Goal: Information Seeking & Learning: Learn about a topic

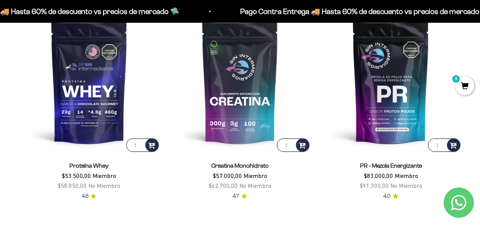
scroll to position [280, 0]
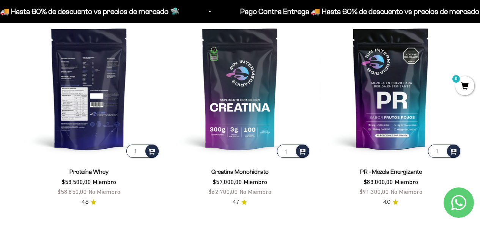
click at [101, 79] on img at bounding box center [89, 88] width 142 height 142
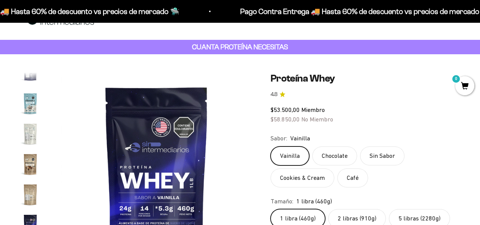
scroll to position [0, 3333]
click at [335, 154] on label "Chocolate" at bounding box center [334, 155] width 45 height 19
click at [271, 146] on input "Chocolate" at bounding box center [270, 146] width 0 height 0
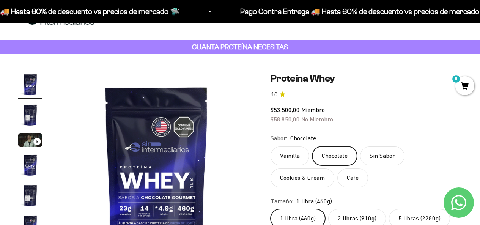
click at [379, 155] on label "Sin Sabor" at bounding box center [382, 155] width 44 height 19
click at [271, 146] on input "Sin Sabor" at bounding box center [270, 146] width 0 height 0
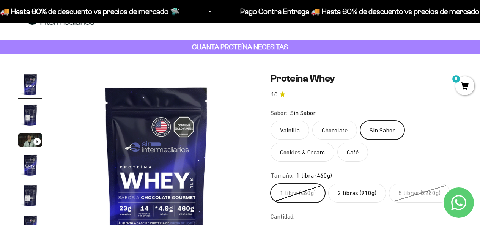
click at [294, 152] on label "Cookies & Cream" at bounding box center [303, 152] width 64 height 19
click at [271, 121] on input "Cookies & Cream" at bounding box center [270, 120] width 0 height 0
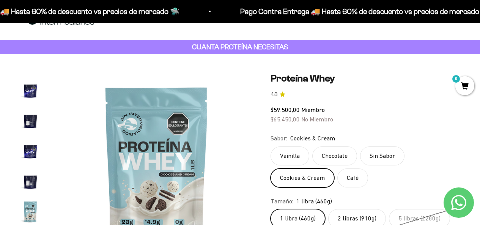
click at [354, 176] on label "Café" at bounding box center [352, 178] width 31 height 19
click at [271, 146] on input "Café" at bounding box center [270, 146] width 0 height 0
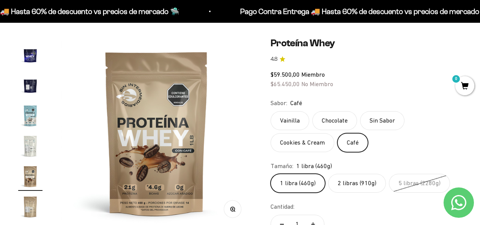
scroll to position [65, 0]
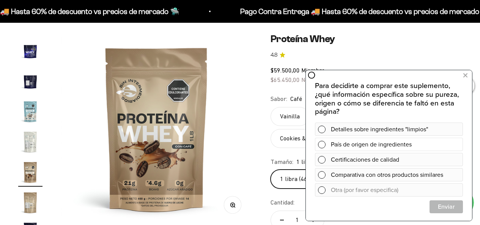
click at [323, 145] on span at bounding box center [322, 145] width 8 height 8
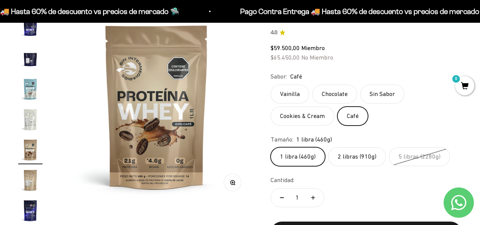
scroll to position [91, 0]
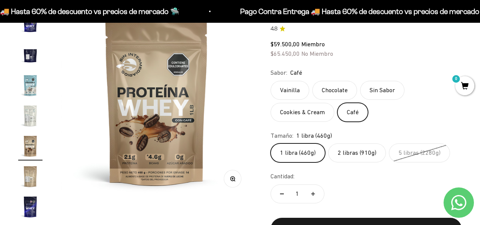
click at [384, 91] on label "Sin Sabor" at bounding box center [382, 90] width 44 height 19
click at [271, 81] on input "Sin Sabor" at bounding box center [270, 80] width 0 height 0
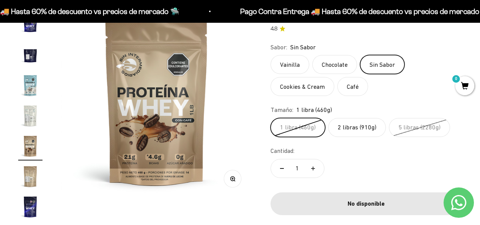
click at [380, 65] on label "Sin Sabor" at bounding box center [382, 64] width 44 height 19
click at [271, 55] on input "Sin Sabor" at bounding box center [270, 55] width 0 height 0
click at [31, 82] on img "Ir al artículo 14" at bounding box center [30, 85] width 24 height 24
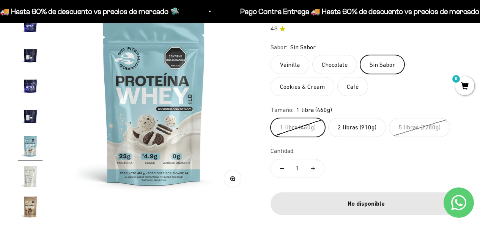
scroll to position [0, 2548]
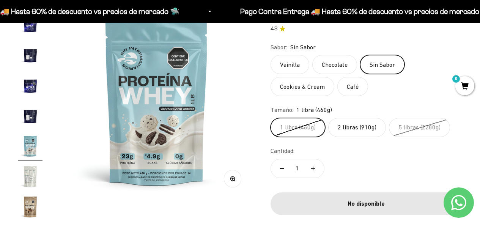
click at [32, 117] on img "Ir al artículo 13" at bounding box center [30, 116] width 24 height 24
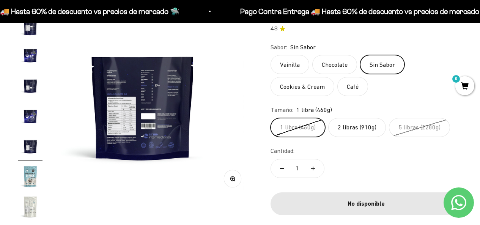
scroll to position [0, 2353]
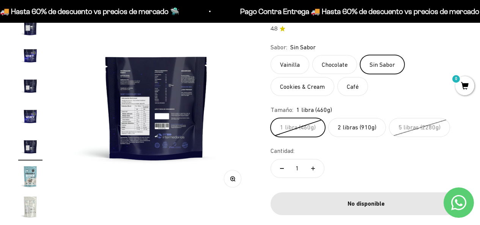
click at [35, 146] on img "Ir al artículo 13" at bounding box center [30, 146] width 24 height 24
click at [33, 173] on img "Ir al artículo 14" at bounding box center [30, 176] width 24 height 24
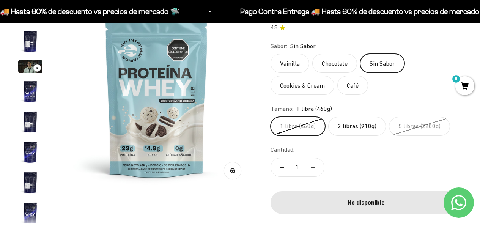
scroll to position [91, 0]
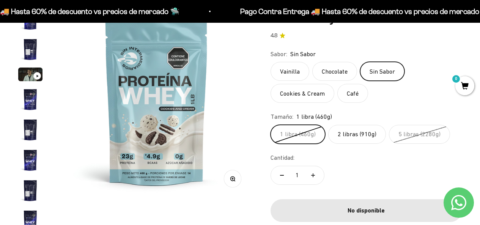
click at [27, 46] on img "Ir al artículo 2" at bounding box center [30, 49] width 24 height 24
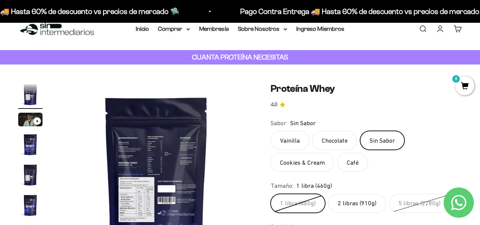
scroll to position [46, 0]
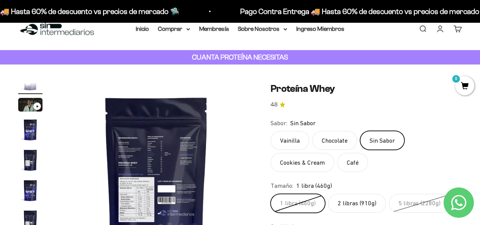
click at [382, 143] on label "Sin Sabor" at bounding box center [382, 140] width 44 height 19
click at [271, 131] on input "Sin Sabor" at bounding box center [270, 131] width 0 height 0
click at [382, 143] on label "Sin Sabor" at bounding box center [382, 140] width 44 height 19
click at [271, 131] on input "Sin Sabor" at bounding box center [270, 131] width 0 height 0
click at [382, 143] on label "Sin Sabor" at bounding box center [382, 140] width 44 height 19
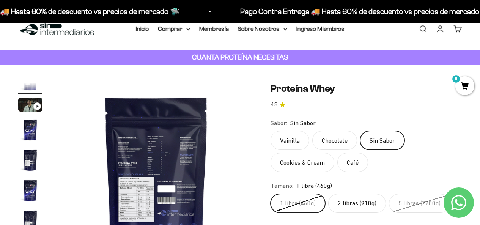
click at [271, 131] on input "Sin Sabor" at bounding box center [270, 131] width 0 height 0
click at [358, 202] on label "2 libras (910g)" at bounding box center [357, 203] width 58 height 19
click at [271, 194] on input "2 libras (910g)" at bounding box center [270, 194] width 0 height 0
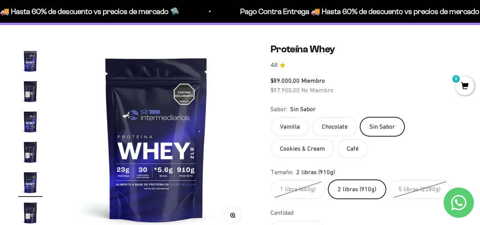
scroll to position [62, 0]
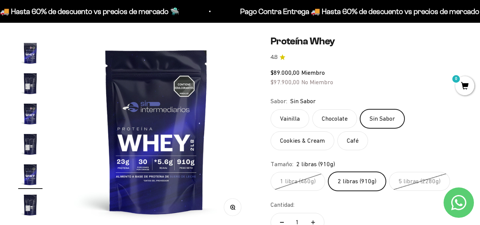
click at [335, 120] on label "Chocolate" at bounding box center [334, 118] width 45 height 19
click at [271, 109] on input "Chocolate" at bounding box center [270, 109] width 0 height 0
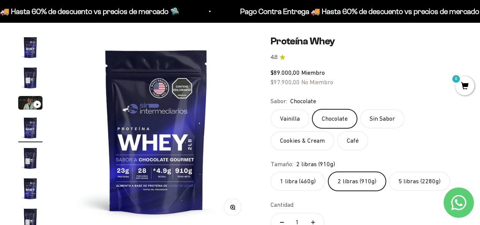
click at [376, 119] on label "Sin Sabor" at bounding box center [382, 118] width 44 height 19
click at [271, 109] on input "Sin Sabor" at bounding box center [270, 109] width 0 height 0
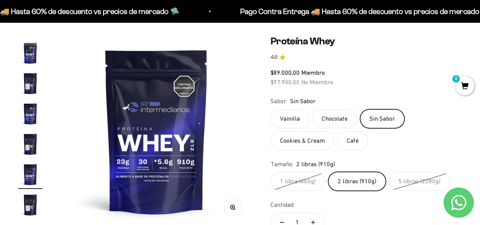
click at [153, 181] on img at bounding box center [157, 131] width 192 height 192
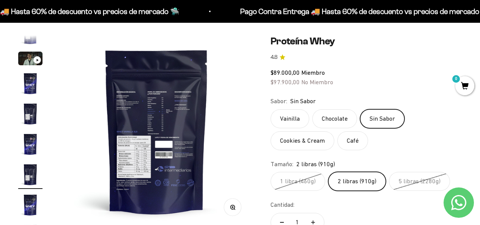
click at [153, 181] on img at bounding box center [157, 131] width 192 height 192
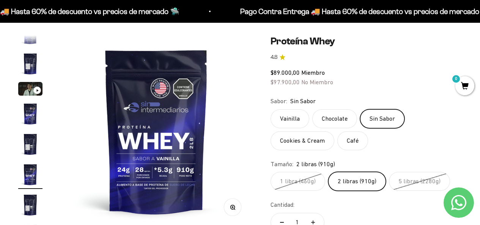
click at [380, 120] on label "Sin Sabor" at bounding box center [382, 118] width 44 height 19
click at [271, 109] on input "Sin Sabor" at bounding box center [270, 109] width 0 height 0
click at [380, 120] on label "Sin Sabor" at bounding box center [382, 118] width 44 height 19
click at [271, 109] on input "Sin Sabor" at bounding box center [270, 109] width 0 height 0
click at [380, 120] on label "Sin Sabor" at bounding box center [382, 118] width 44 height 19
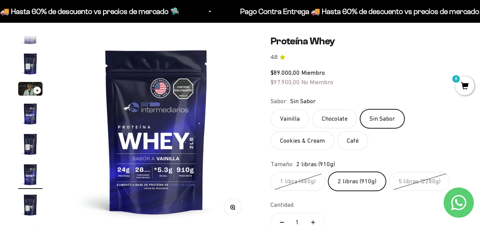
click at [271, 109] on input "Sin Sabor" at bounding box center [270, 109] width 0 height 0
click at [360, 185] on label "2 libras (910g)" at bounding box center [357, 181] width 58 height 19
click at [271, 172] on input "2 libras (910g)" at bounding box center [270, 172] width 0 height 0
click at [362, 181] on label "2 libras (910g)" at bounding box center [357, 181] width 58 height 19
click at [271, 172] on input "2 libras (910g)" at bounding box center [270, 172] width 0 height 0
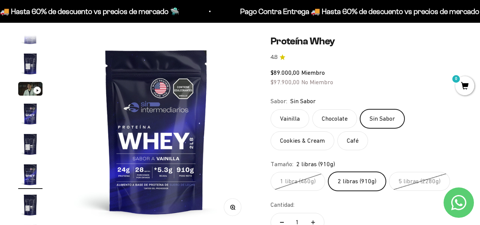
click at [362, 181] on label "2 libras (910g)" at bounding box center [357, 181] width 58 height 19
click at [271, 172] on input "2 libras (910g)" at bounding box center [270, 172] width 0 height 0
click at [362, 181] on label "2 libras (910g)" at bounding box center [357, 181] width 58 height 19
click at [271, 172] on input "2 libras (910g)" at bounding box center [270, 172] width 0 height 0
click at [287, 121] on label "Vainilla" at bounding box center [290, 118] width 39 height 19
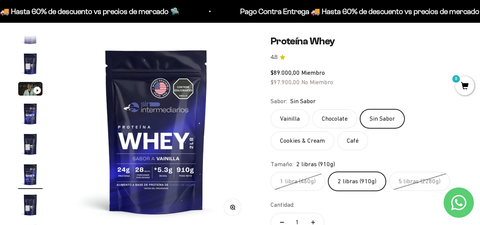
click at [271, 109] on input "Vainilla" at bounding box center [270, 109] width 0 height 0
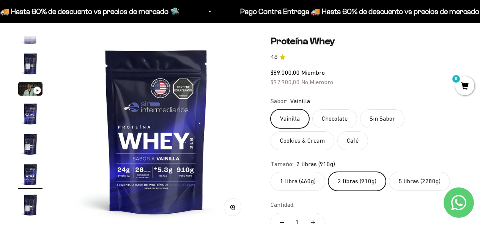
click at [337, 118] on label "Chocolate" at bounding box center [334, 118] width 45 height 19
click at [271, 109] on input "Chocolate" at bounding box center [270, 109] width 0 height 0
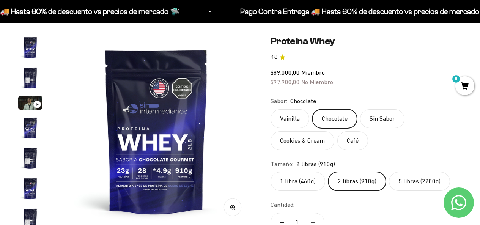
click at [382, 120] on label "Sin Sabor" at bounding box center [382, 118] width 44 height 19
click at [271, 109] on input "Sin Sabor" at bounding box center [270, 109] width 0 height 0
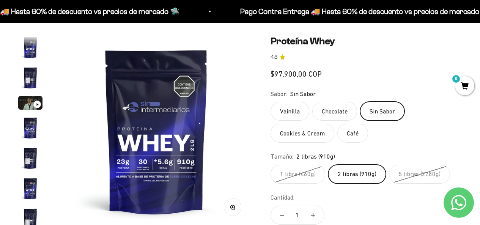
scroll to position [75, 0]
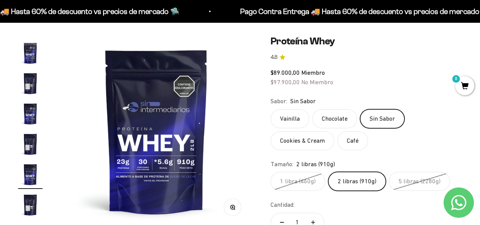
click at [296, 141] on label "Cookies & Cream" at bounding box center [303, 140] width 64 height 19
click at [271, 109] on input "Cookies & Cream" at bounding box center [270, 109] width 0 height 0
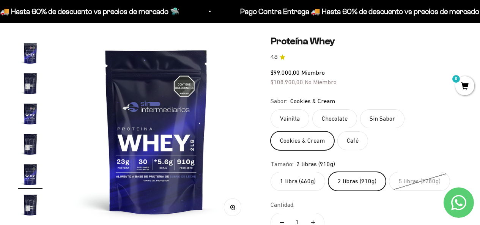
click at [355, 138] on label "Café" at bounding box center [352, 140] width 31 height 19
click at [271, 109] on input "Café" at bounding box center [270, 109] width 0 height 0
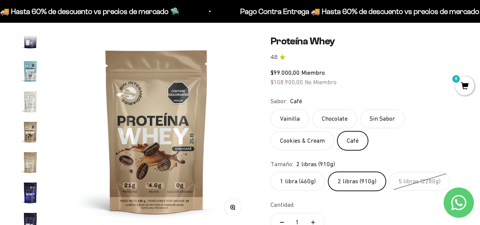
scroll to position [365, 0]
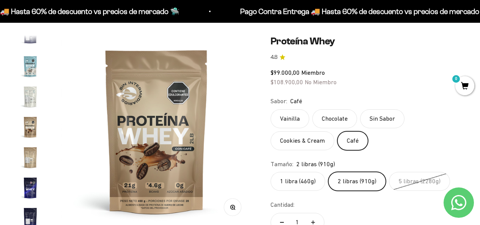
click at [379, 121] on label "Sin Sabor" at bounding box center [382, 118] width 44 height 19
click at [271, 109] on input "Sin Sabor" at bounding box center [270, 109] width 0 height 0
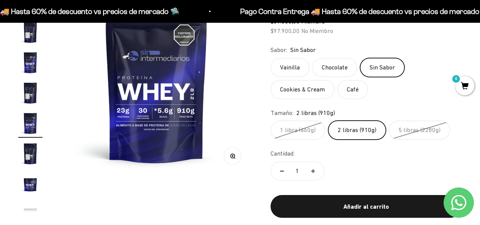
scroll to position [94, 0]
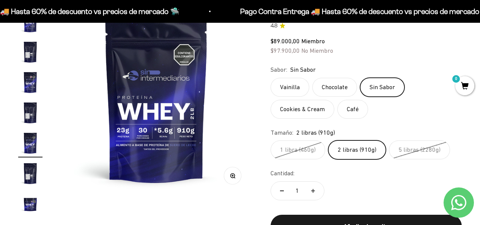
click at [285, 89] on label "Vainilla" at bounding box center [290, 87] width 39 height 19
click at [271, 78] on input "Vainilla" at bounding box center [270, 77] width 0 height 0
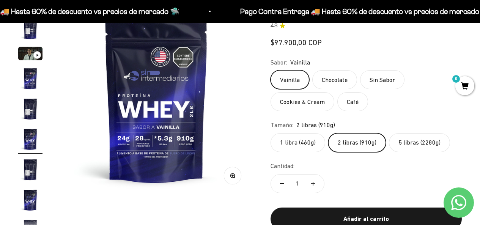
scroll to position [14, 0]
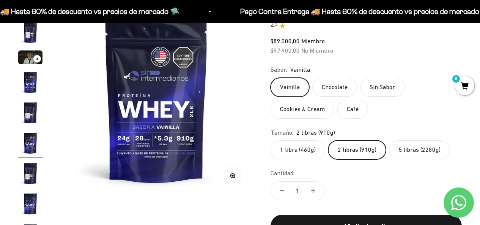
click at [404, 154] on label "5 libras (2280g)" at bounding box center [419, 149] width 61 height 19
click at [271, 140] on input "5 libras (2280g)" at bounding box center [270, 140] width 0 height 0
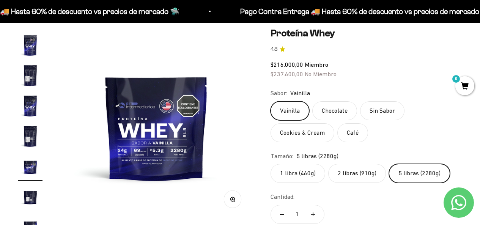
scroll to position [74, 0]
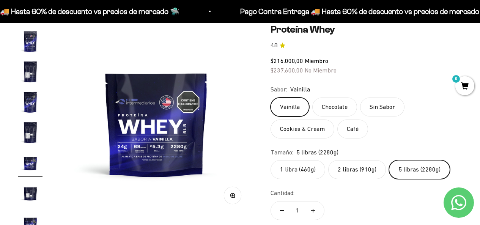
click at [352, 170] on label "2 libras (910g)" at bounding box center [357, 169] width 58 height 19
click at [271, 160] on input "2 libras (910g)" at bounding box center [270, 160] width 0 height 0
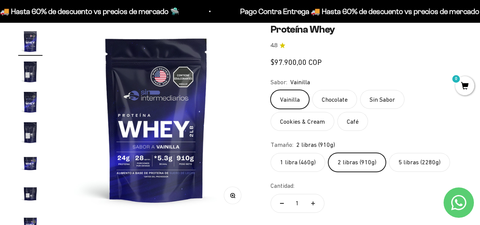
scroll to position [14, 0]
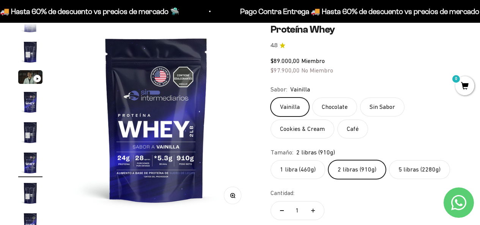
click at [238, 86] on img at bounding box center [157, 120] width 192 height 192
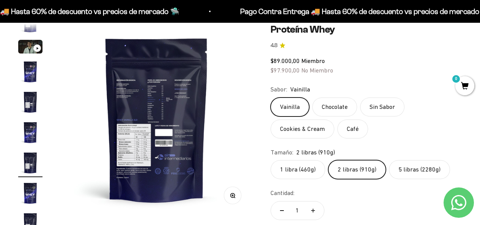
scroll to position [0, 0]
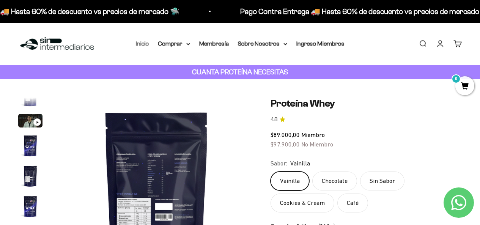
click at [142, 43] on link "Inicio" at bounding box center [142, 43] width 13 height 6
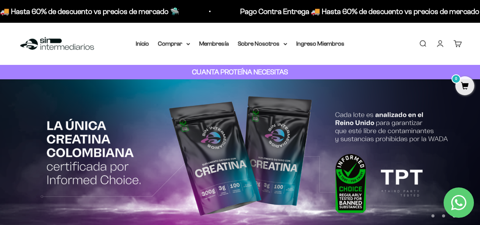
click at [216, 151] on img at bounding box center [240, 157] width 480 height 156
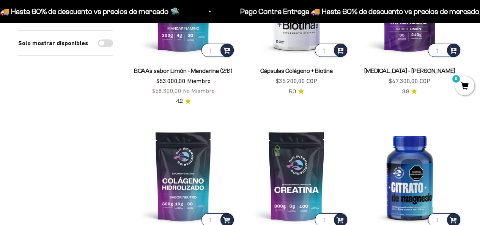
scroll to position [250, 0]
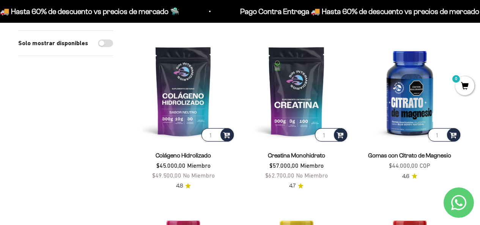
drag, startPoint x: 482, startPoint y: 18, endPoint x: 483, endPoint y: 39, distance: 21.3
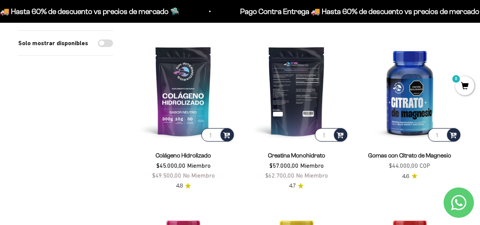
click at [295, 82] on img at bounding box center [296, 91] width 104 height 104
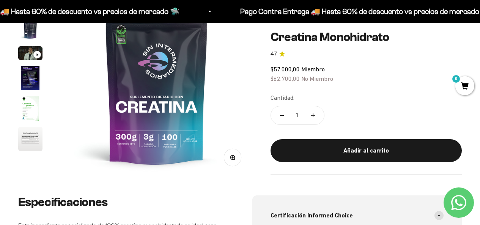
scroll to position [109, 0]
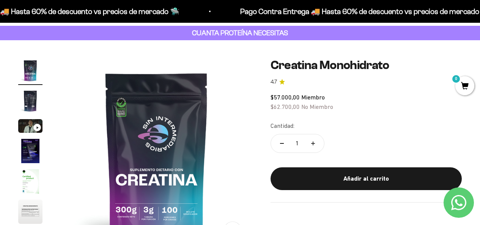
scroll to position [36, 0]
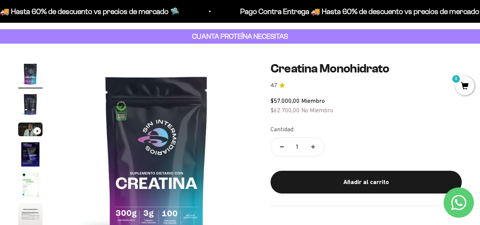
click at [38, 132] on icon "Ir al artículo 3" at bounding box center [37, 130] width 3 height 3
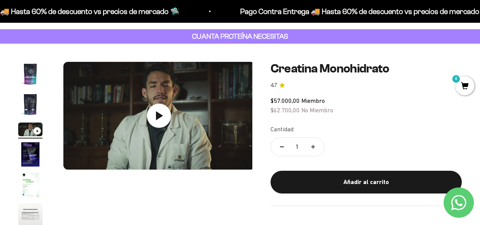
scroll to position [0, 392]
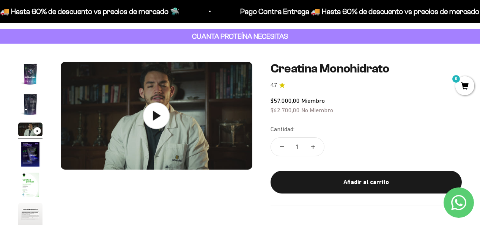
click at [160, 116] on icon at bounding box center [157, 115] width 8 height 9
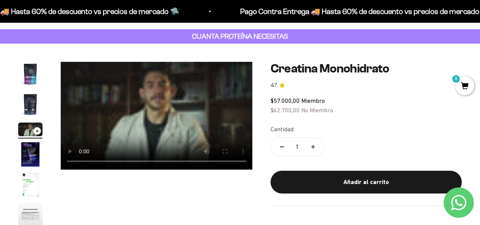
click at [29, 74] on img "Ir al artículo 1" at bounding box center [30, 74] width 24 height 24
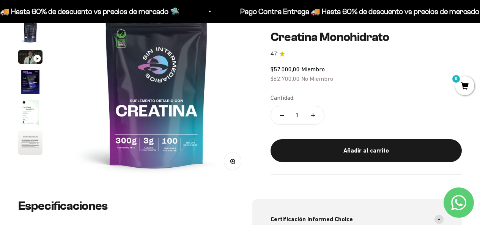
scroll to position [112, 0]
